Goal: Information Seeking & Learning: Learn about a topic

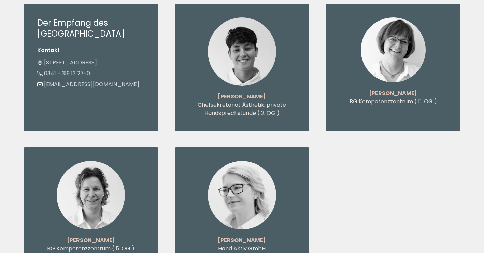
scroll to position [1248, 0]
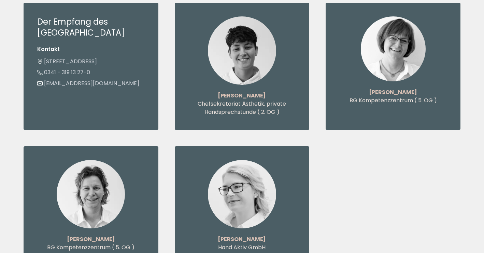
drag, startPoint x: 263, startPoint y: 112, endPoint x: 224, endPoint y: 109, distance: 39.0
copy strong "[PERSON_NAME]"
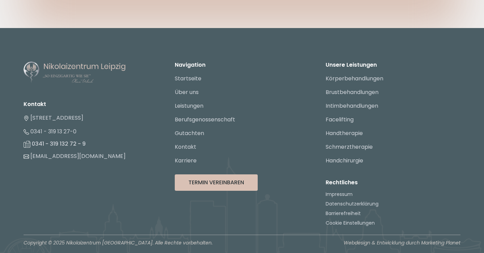
scroll to position [4268, 0]
click at [343, 164] on link "Handchirurgie" at bounding box center [345, 160] width 38 height 8
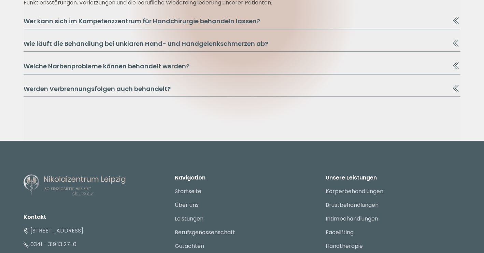
scroll to position [1467, 0]
click at [237, 29] on button "Wer kann sich im Kompetenzzentrum für Handchirurgie behandeln lassen?" at bounding box center [242, 22] width 437 height 13
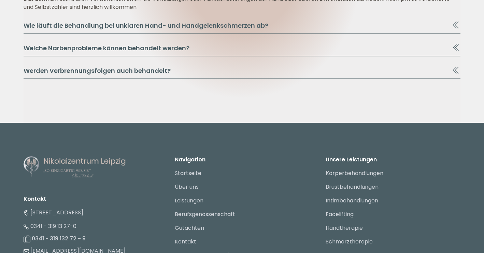
scroll to position [1507, 0]
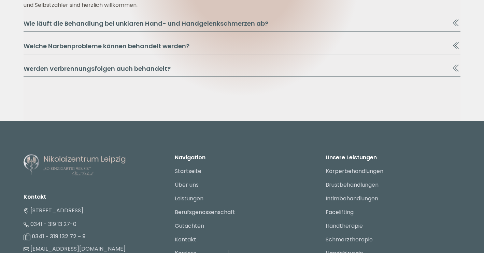
click at [233, 32] on button "Wie läuft die Behandlung bei unklaren Hand- und Handgelenkschmerzen ab?" at bounding box center [242, 25] width 437 height 13
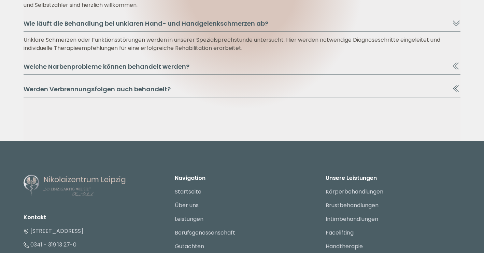
click at [233, 75] on button "Welche Narbenprobleme können behandelt werden?" at bounding box center [242, 68] width 437 height 13
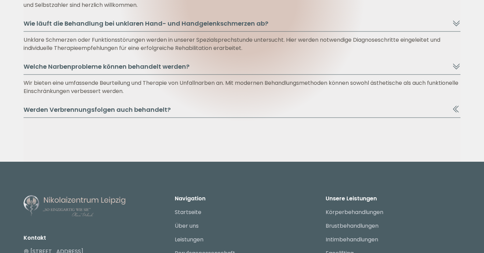
click at [223, 118] on button "Werden Verbrennungsfolgen auch behandelt?" at bounding box center [242, 111] width 437 height 13
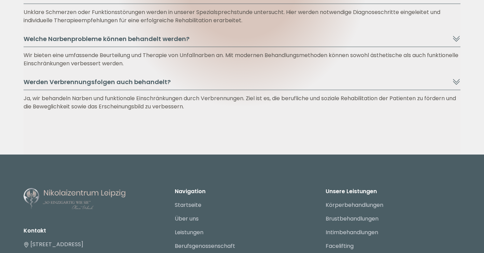
scroll to position [1535, 0]
